Goal: Contribute content

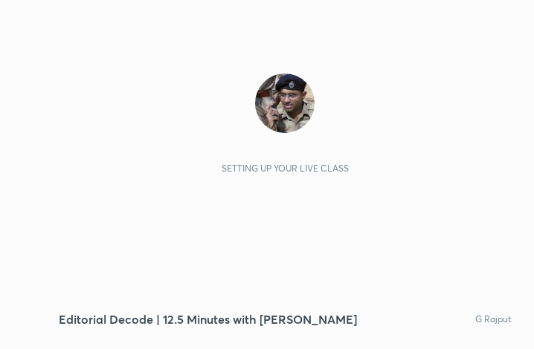
scroll to position [254, 474]
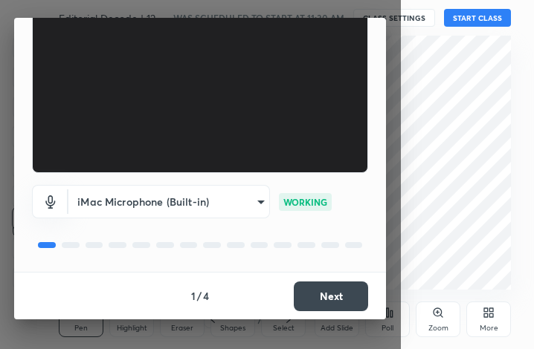
click at [335, 299] on button "Next" at bounding box center [331, 297] width 74 height 30
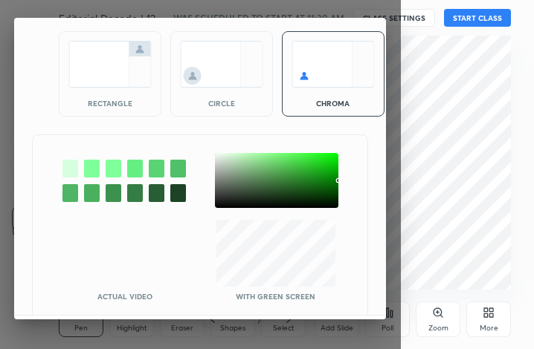
click at [117, 84] on img at bounding box center [109, 64] width 83 height 47
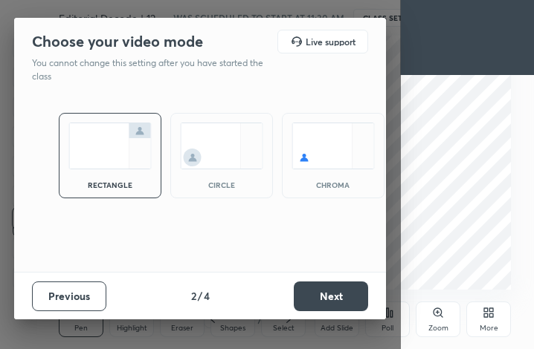
click at [343, 298] on button "Next" at bounding box center [331, 297] width 74 height 30
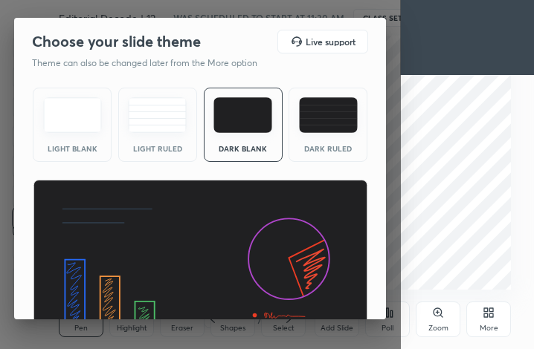
scroll to position [97, 0]
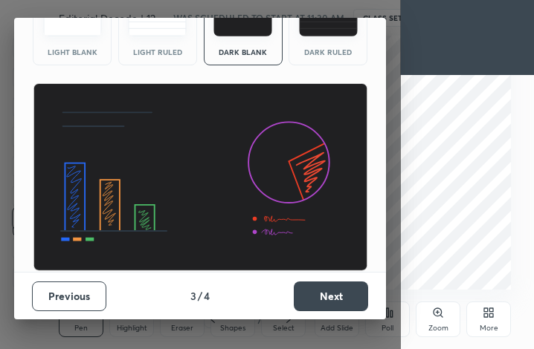
click at [327, 302] on button "Next" at bounding box center [331, 297] width 74 height 30
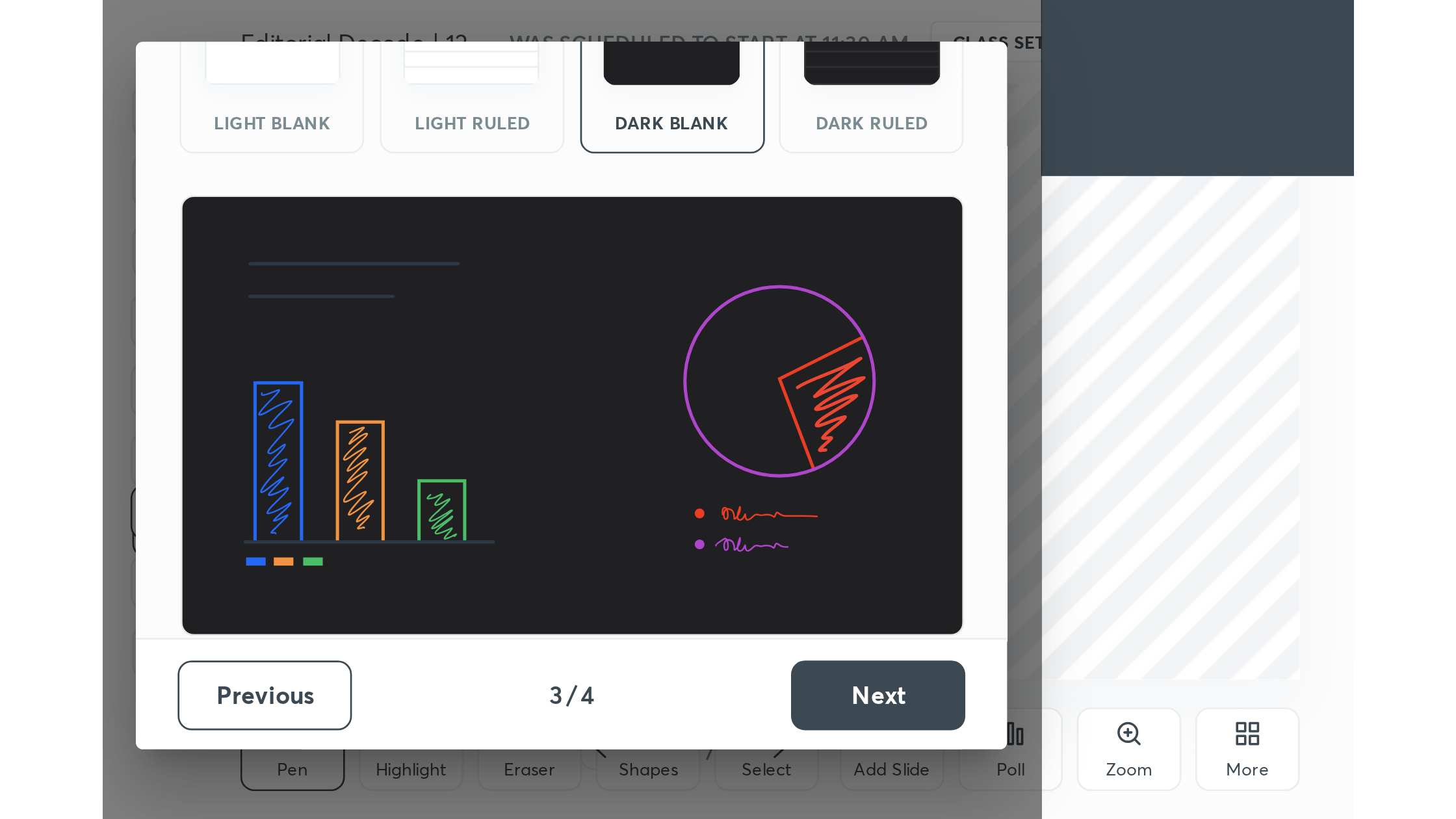
scroll to position [0, 0]
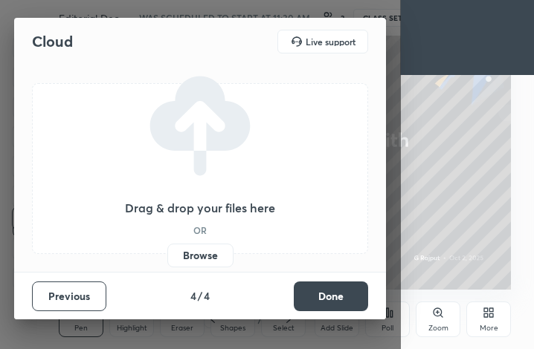
click at [206, 259] on label "Browse" at bounding box center [200, 256] width 66 height 24
click at [167, 259] on input "Browse" at bounding box center [167, 256] width 0 height 24
click at [203, 259] on label "Browse" at bounding box center [200, 256] width 66 height 24
click at [167, 259] on input "Browse" at bounding box center [167, 256] width 0 height 24
click at [195, 254] on label "Browse" at bounding box center [200, 256] width 66 height 24
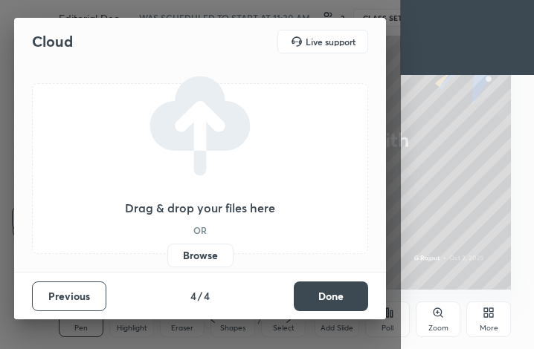
click at [167, 254] on input "Browse" at bounding box center [167, 256] width 0 height 24
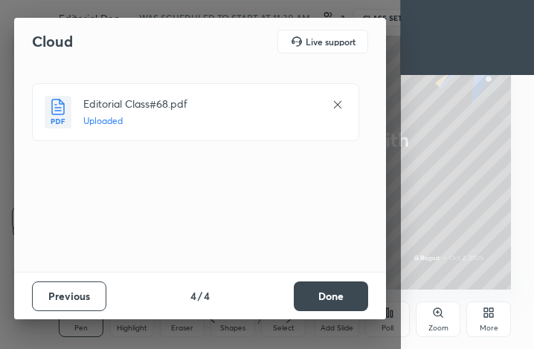
click at [342, 302] on button "Done" at bounding box center [331, 297] width 74 height 30
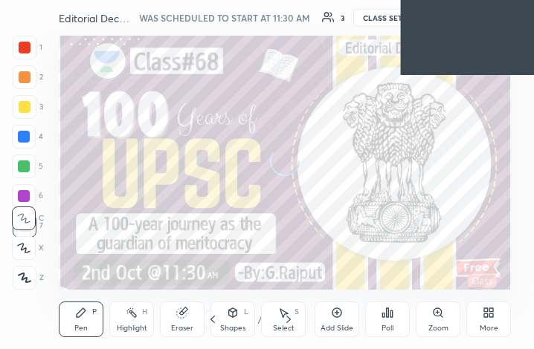
click at [486, 321] on div "More" at bounding box center [488, 320] width 45 height 36
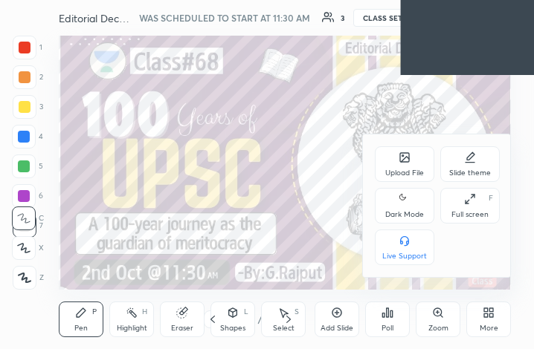
click at [470, 213] on div "Full screen" at bounding box center [469, 214] width 37 height 7
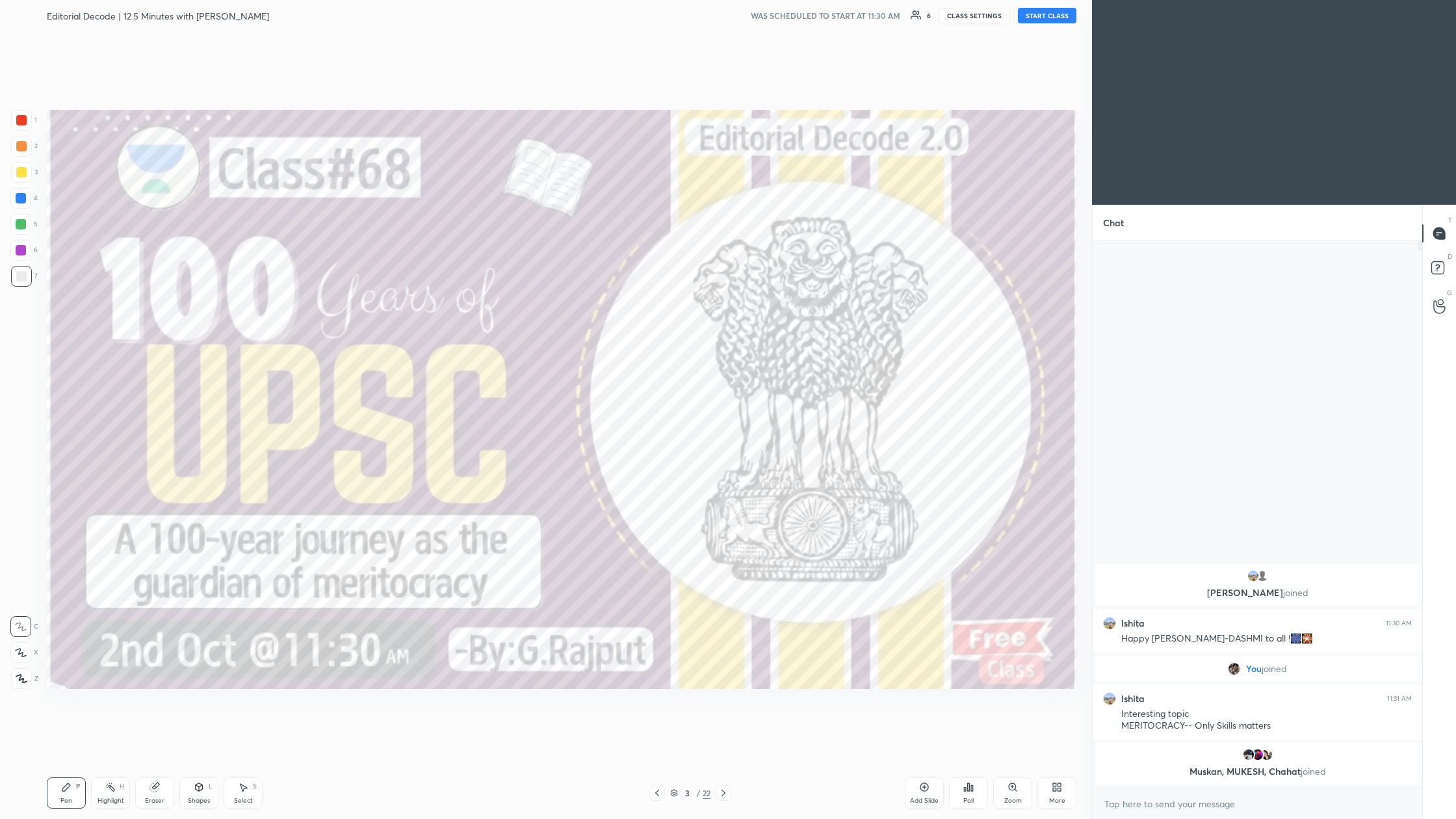
click at [466, 17] on button "START CLASS" at bounding box center [1046, 16] width 59 height 16
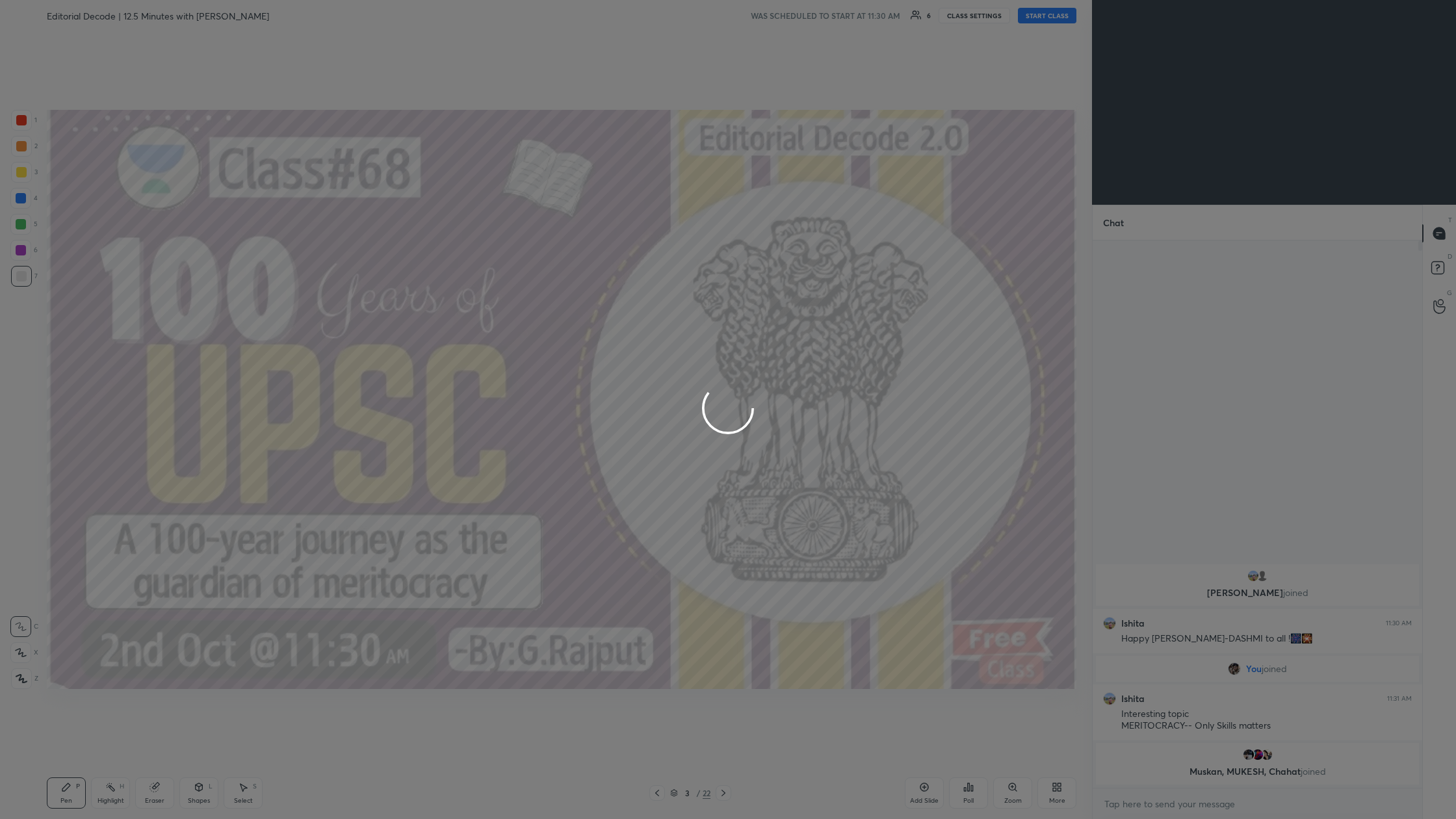
type textarea "x"
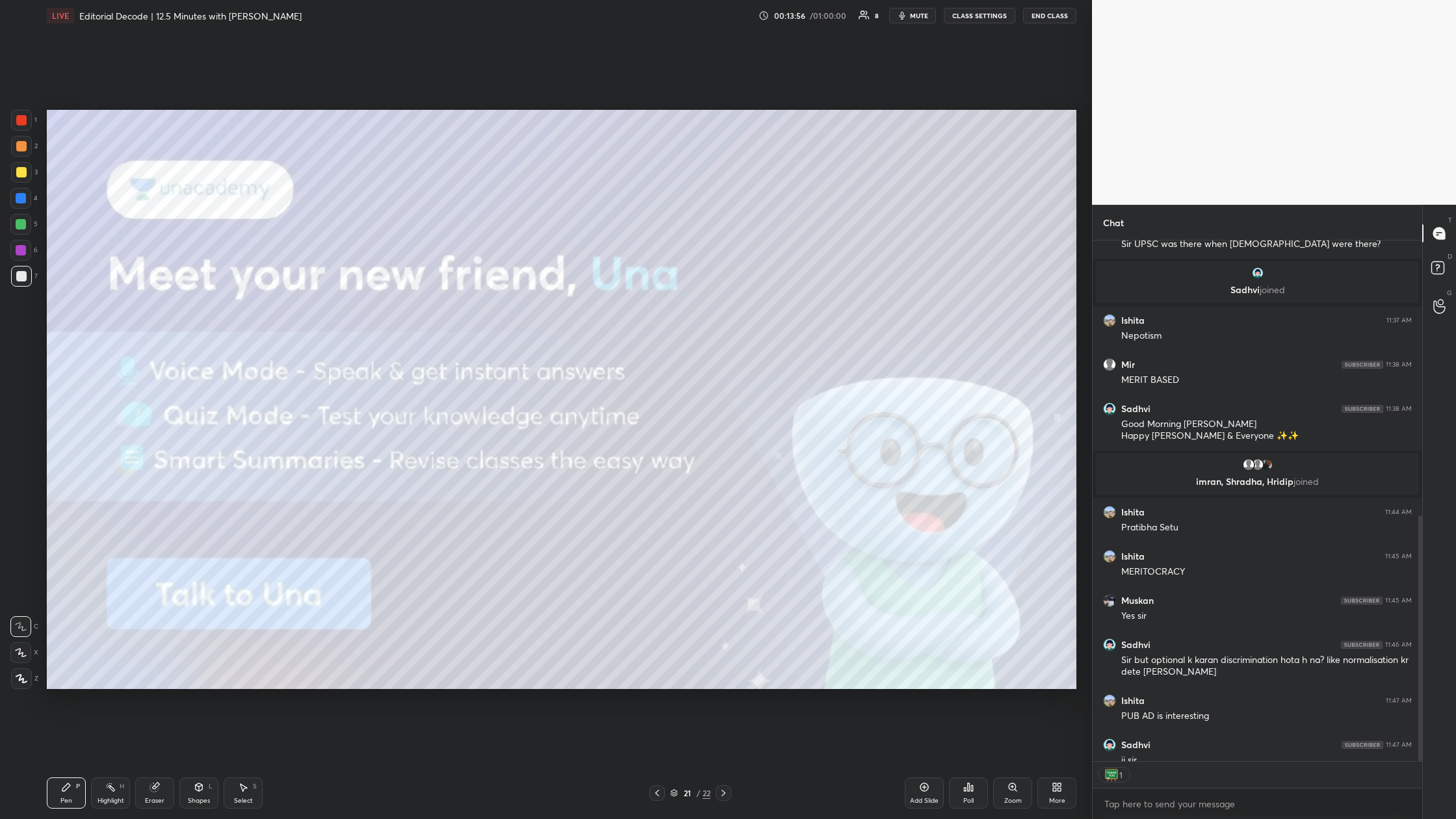
scroll to position [684, 0]
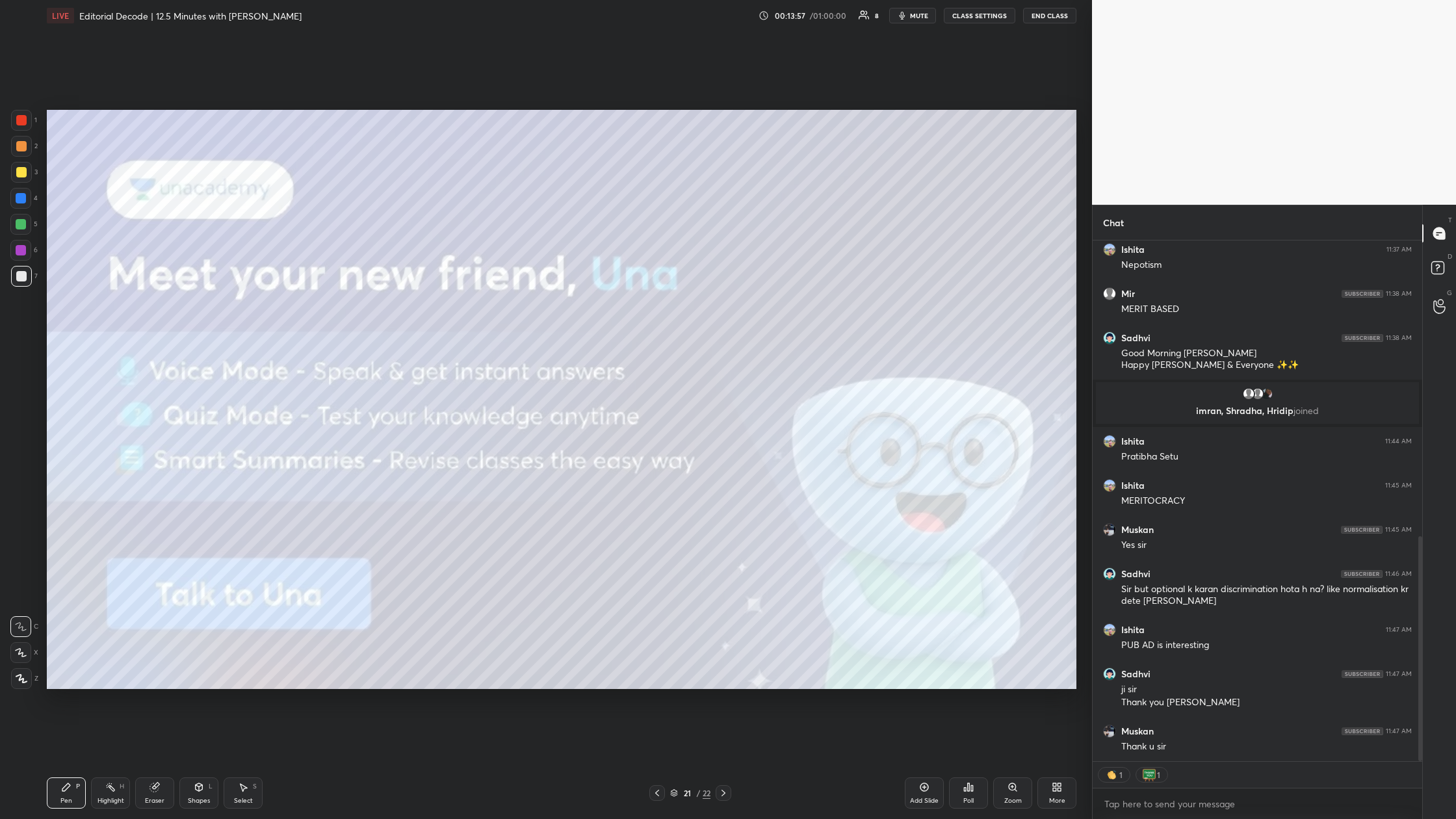
click at [466, 305] on div "Add Slide" at bounding box center [924, 793] width 39 height 31
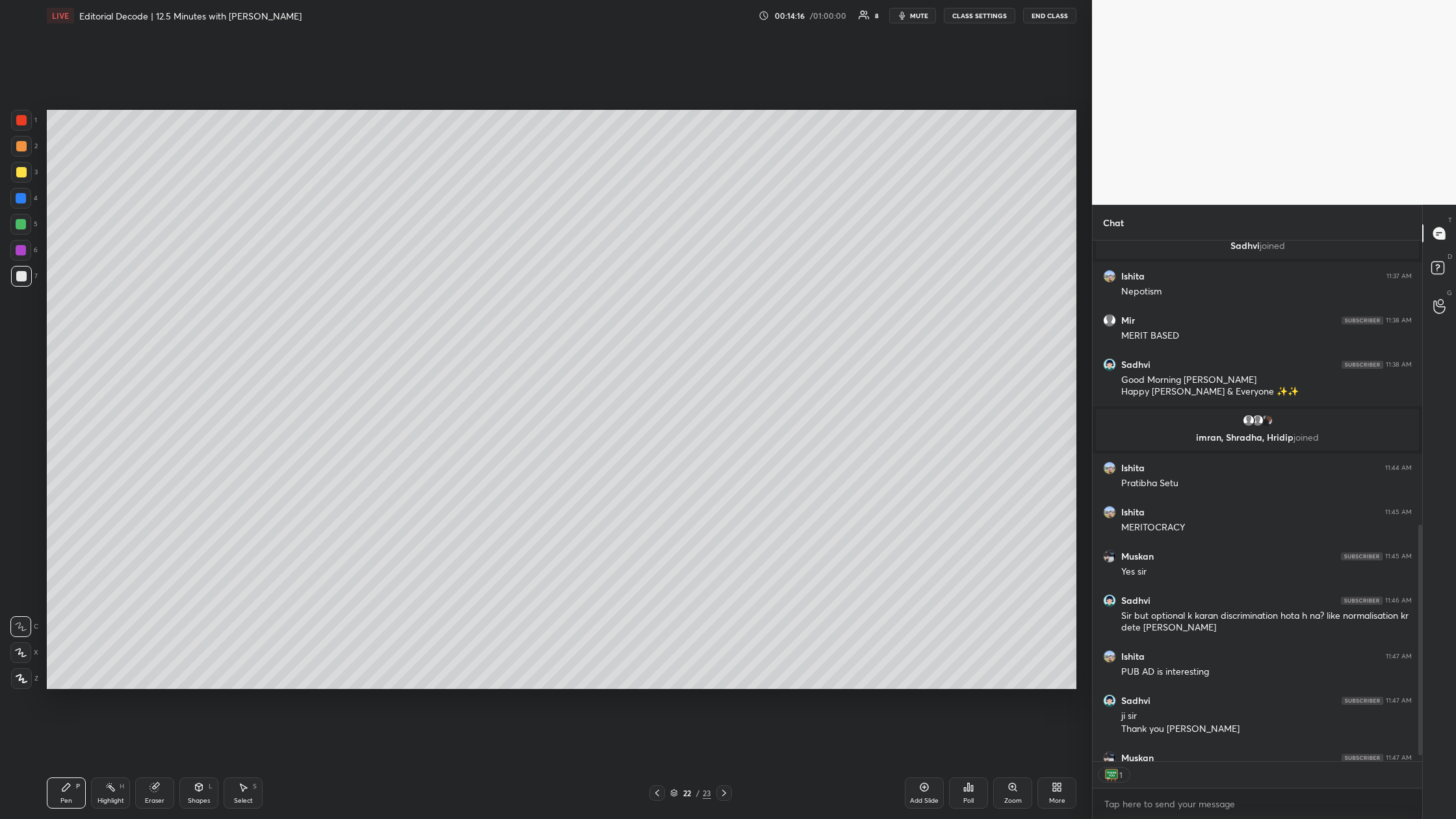
scroll to position [4, 4]
click at [466, 19] on button "End Class" at bounding box center [1049, 16] width 53 height 16
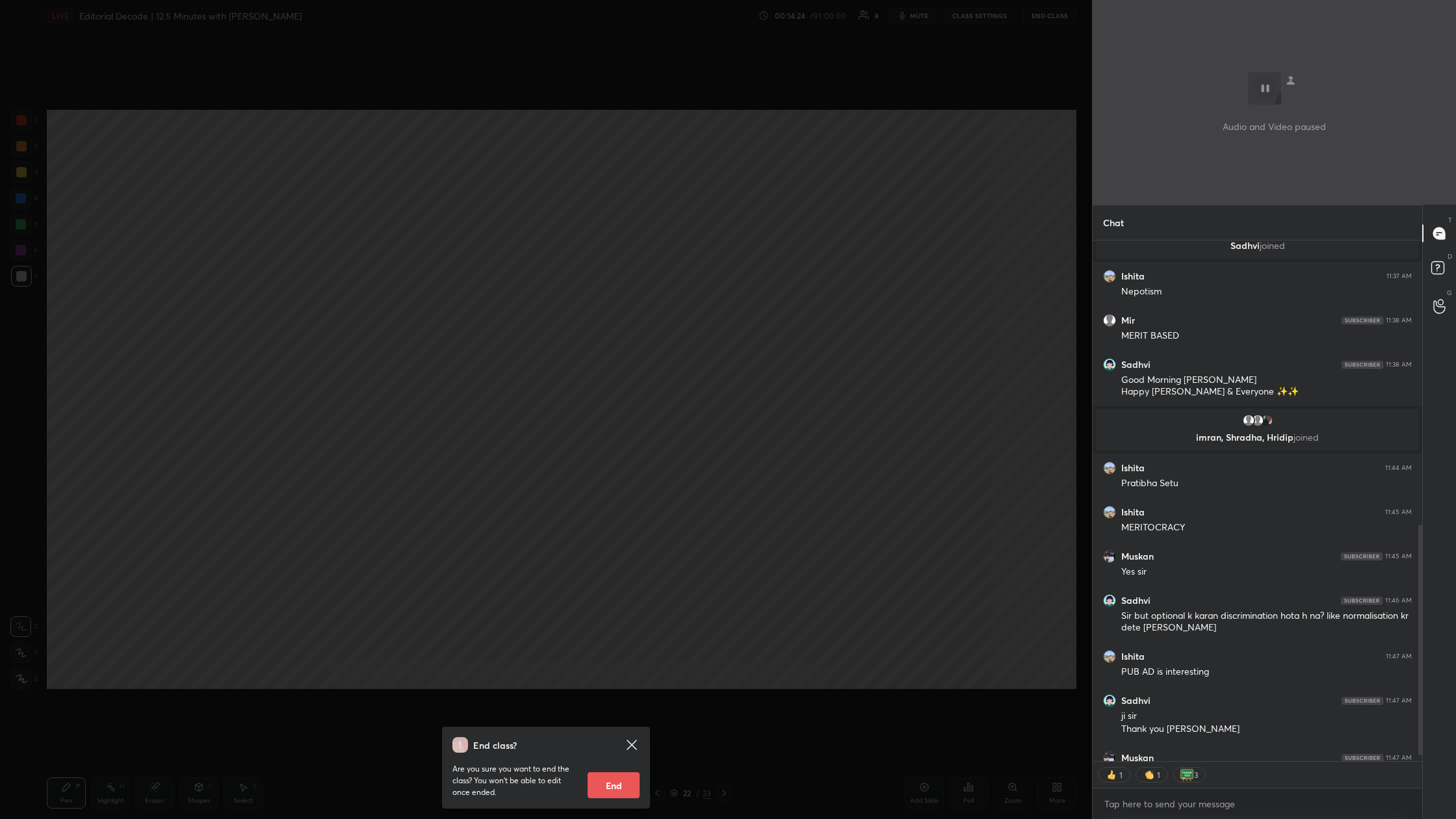
click at [466, 305] on button "End" at bounding box center [613, 785] width 52 height 26
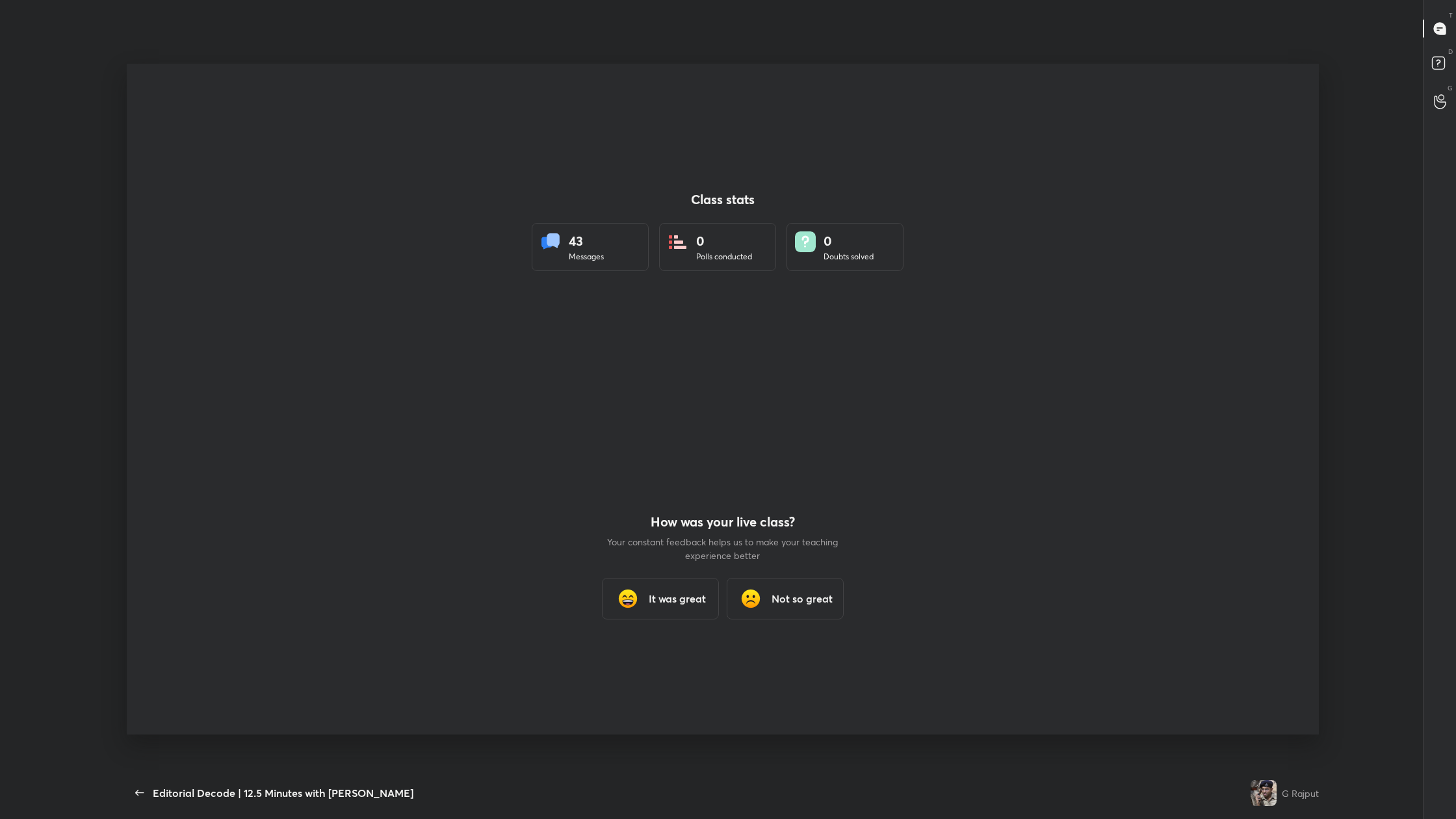
scroll to position [64258, 63570]
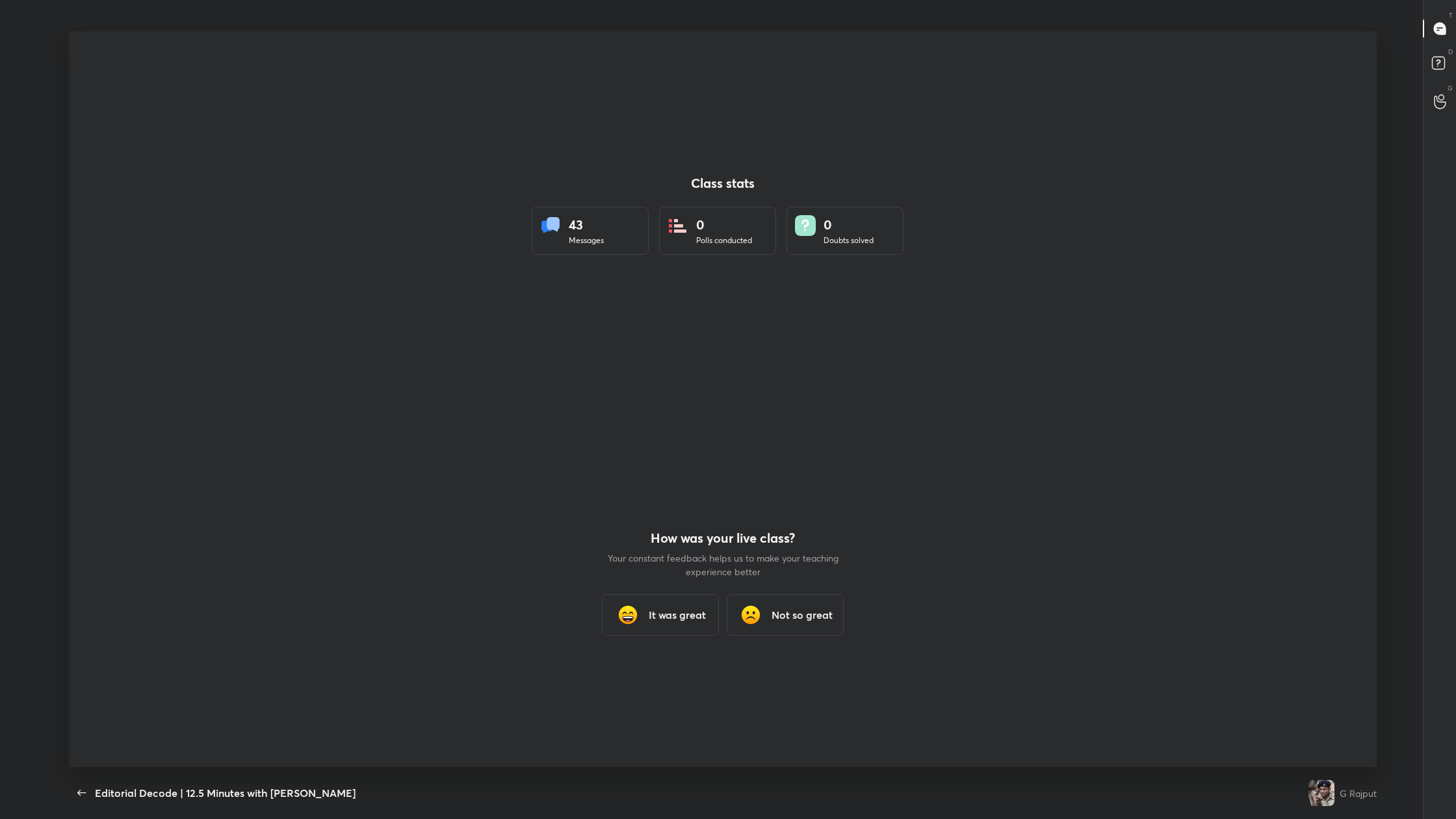
type textarea "x"
